Goal: Task Accomplishment & Management: Manage account settings

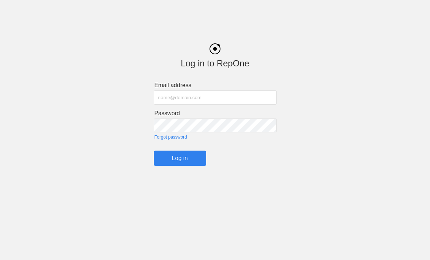
type input "[PERSON_NAME][EMAIL_ADDRESS][PERSON_NAME][PERSON_NAME][DOMAIN_NAME]"
click at [180, 160] on input "Log in" at bounding box center [180, 157] width 52 height 15
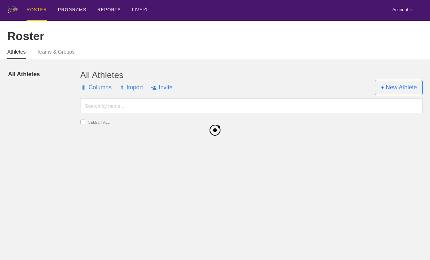
click at [197, 149] on html "ROSTER PROGRAMS REPORTS LIVE Account ▼ Settings Logout Roster Athletes Teams & …" at bounding box center [215, 74] width 430 height 149
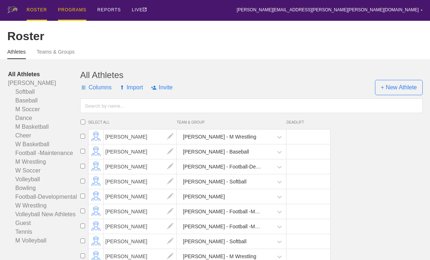
click at [70, 9] on div "PROGRAMS" at bounding box center [72, 10] width 28 height 21
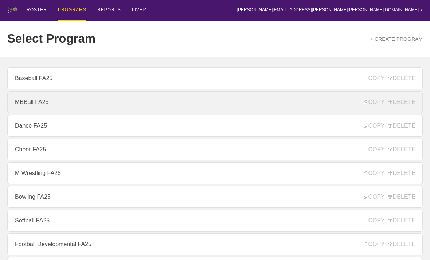
click at [297, 102] on link "MBBall FA25" at bounding box center [214, 102] width 415 height 22
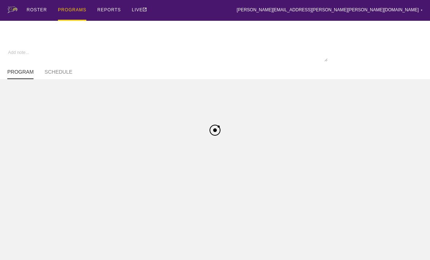
type textarea "x"
type input "MBBall FA25"
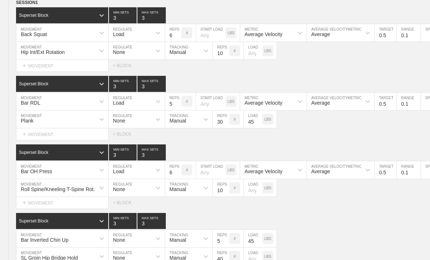
scroll to position [101, 0]
type textarea "x"
